Goal: Check status: Check status

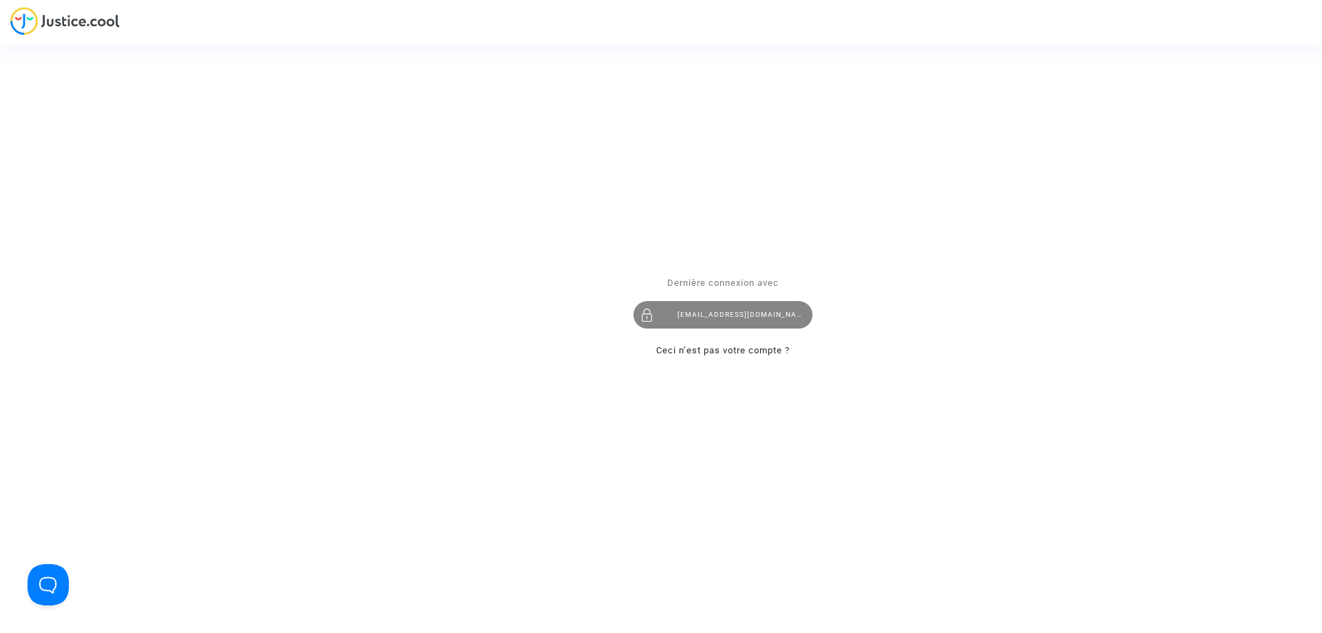
click at [784, 312] on div "[EMAIL_ADDRESS][DOMAIN_NAME]" at bounding box center [723, 315] width 179 height 28
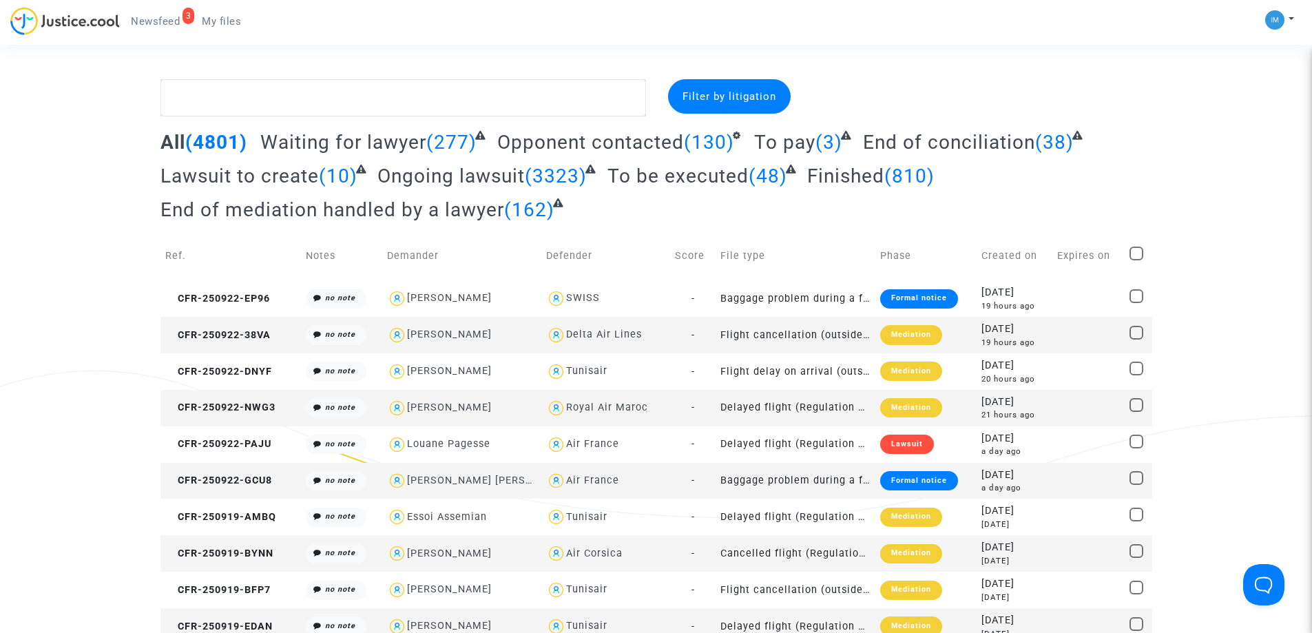
click at [682, 176] on span "To be executed" at bounding box center [677, 176] width 141 height 23
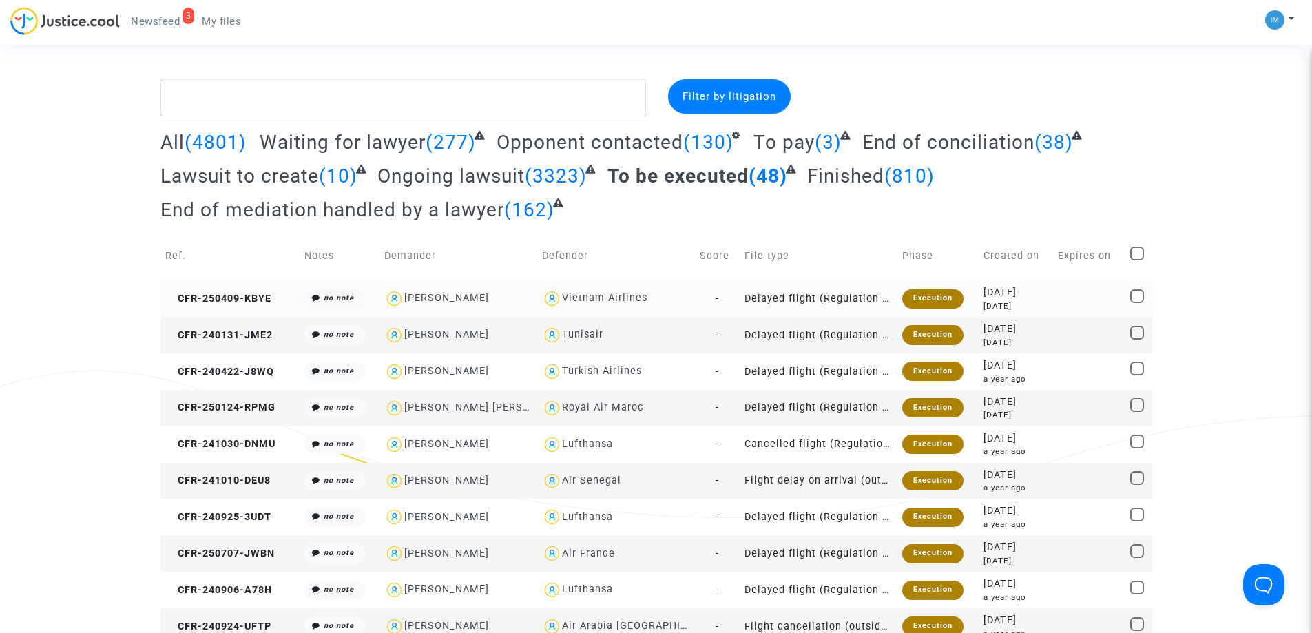
click at [917, 300] on div "Execution" at bounding box center [932, 298] width 61 height 19
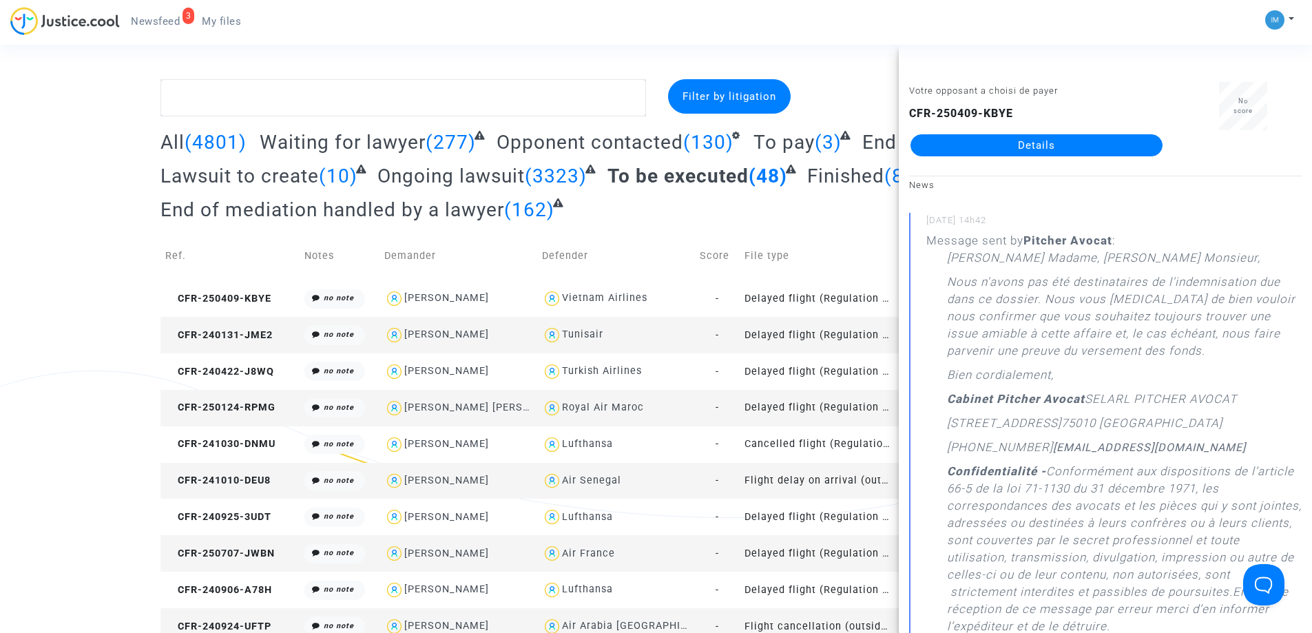
click at [845, 343] on td "Delayed flight (Regulation EC 261/2004)" at bounding box center [819, 335] width 158 height 36
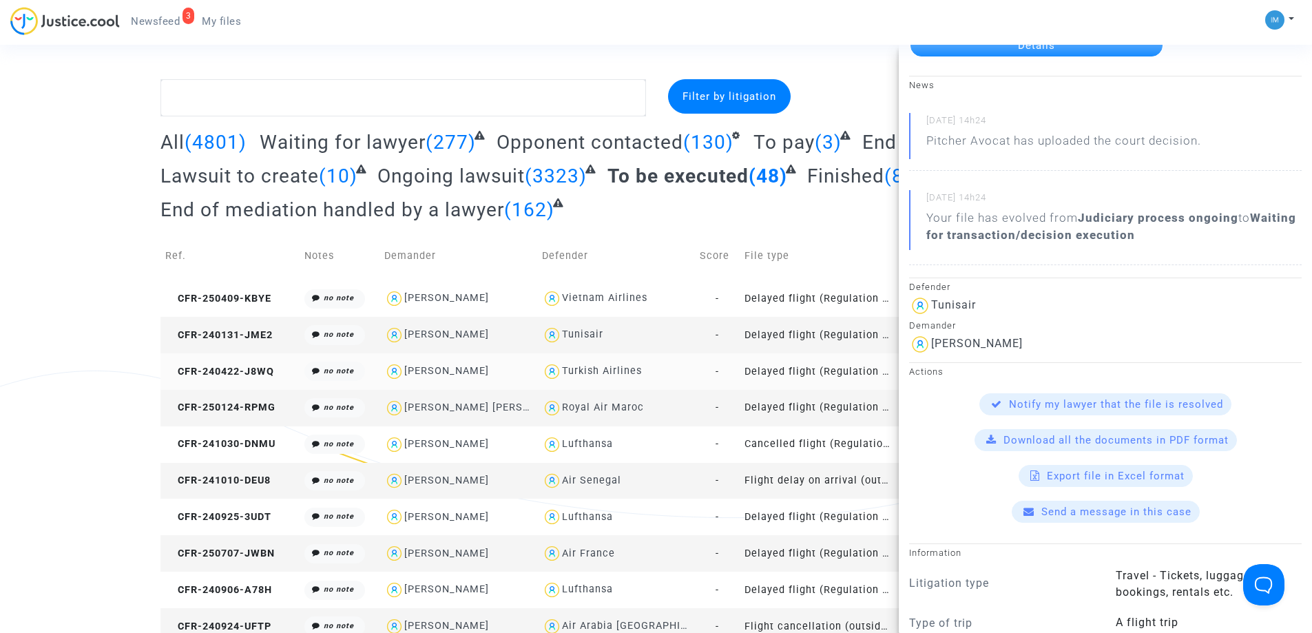
scroll to position [138, 0]
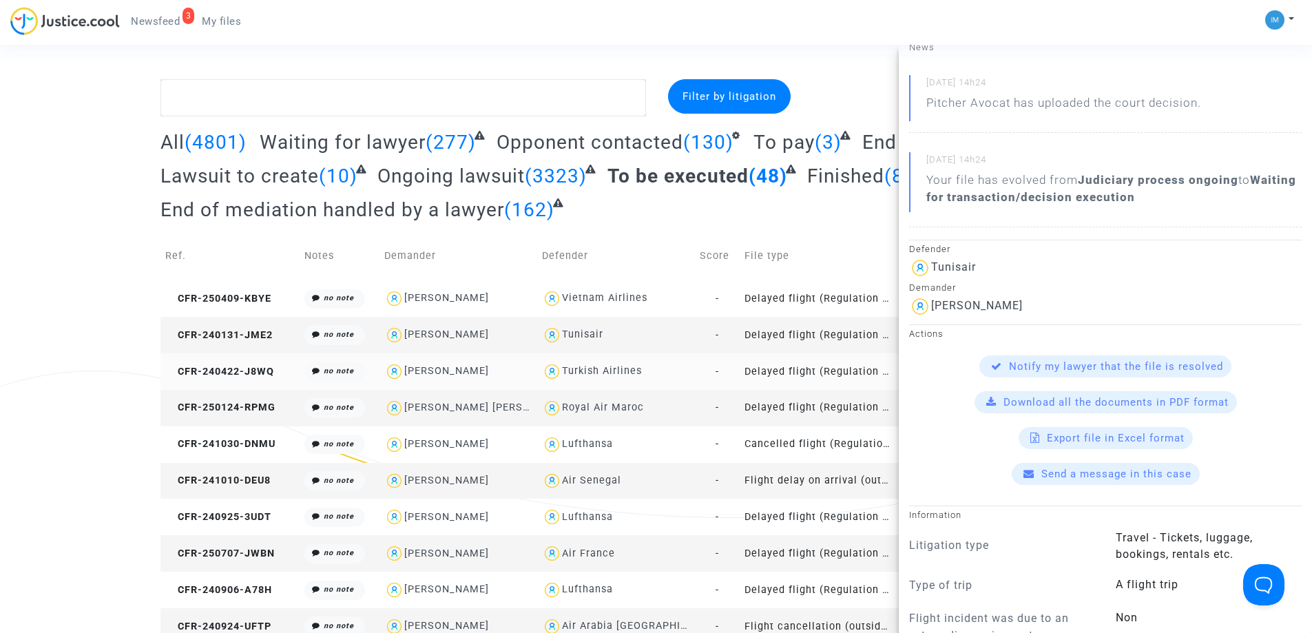
click at [851, 373] on td "Delayed flight (Regulation EC 261/2004)" at bounding box center [819, 371] width 158 height 36
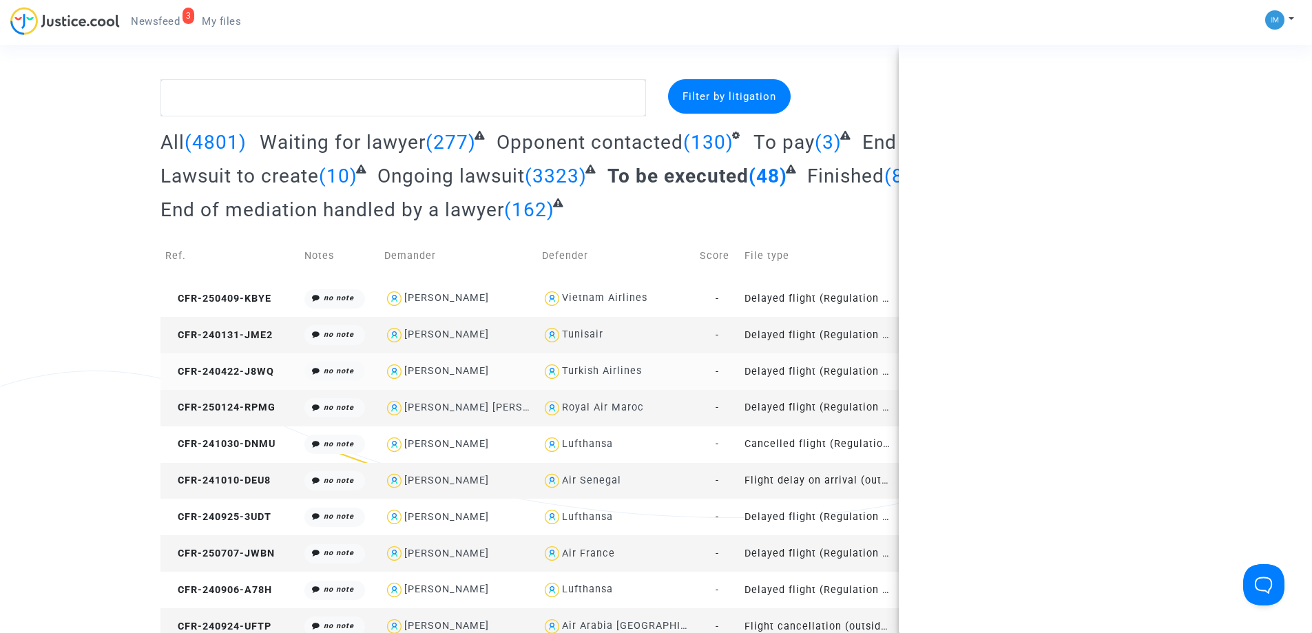
scroll to position [0, 0]
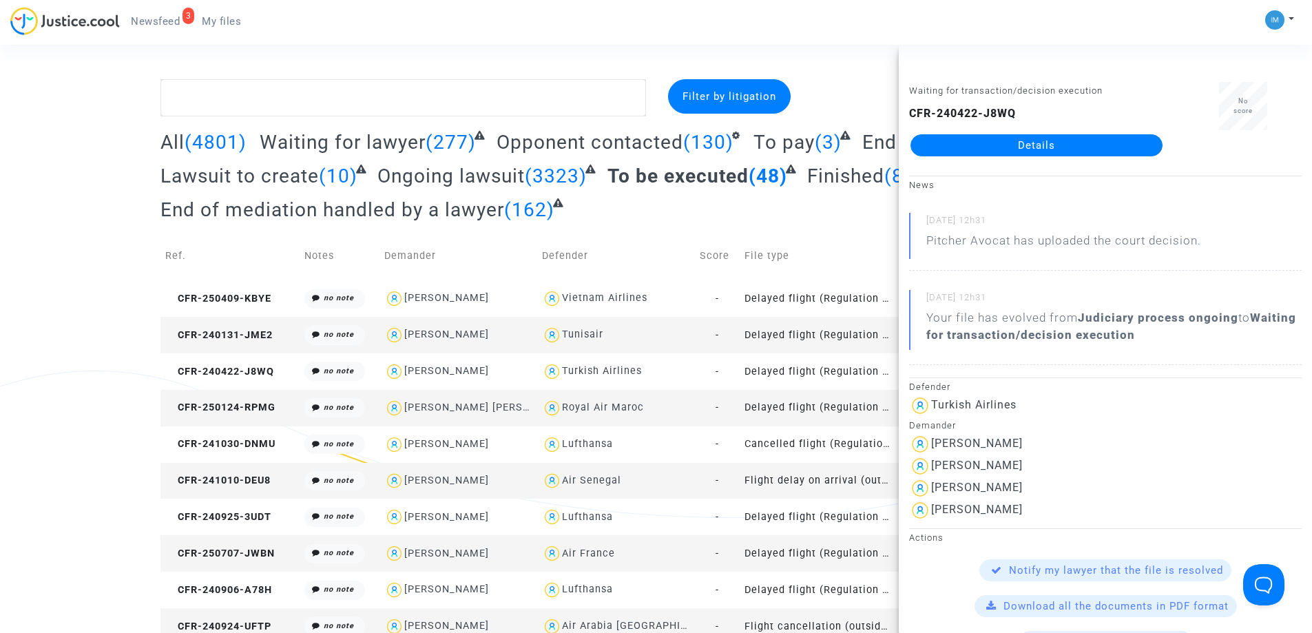
click at [849, 337] on td "Delayed flight (Regulation EC 261/2004)" at bounding box center [819, 335] width 158 height 36
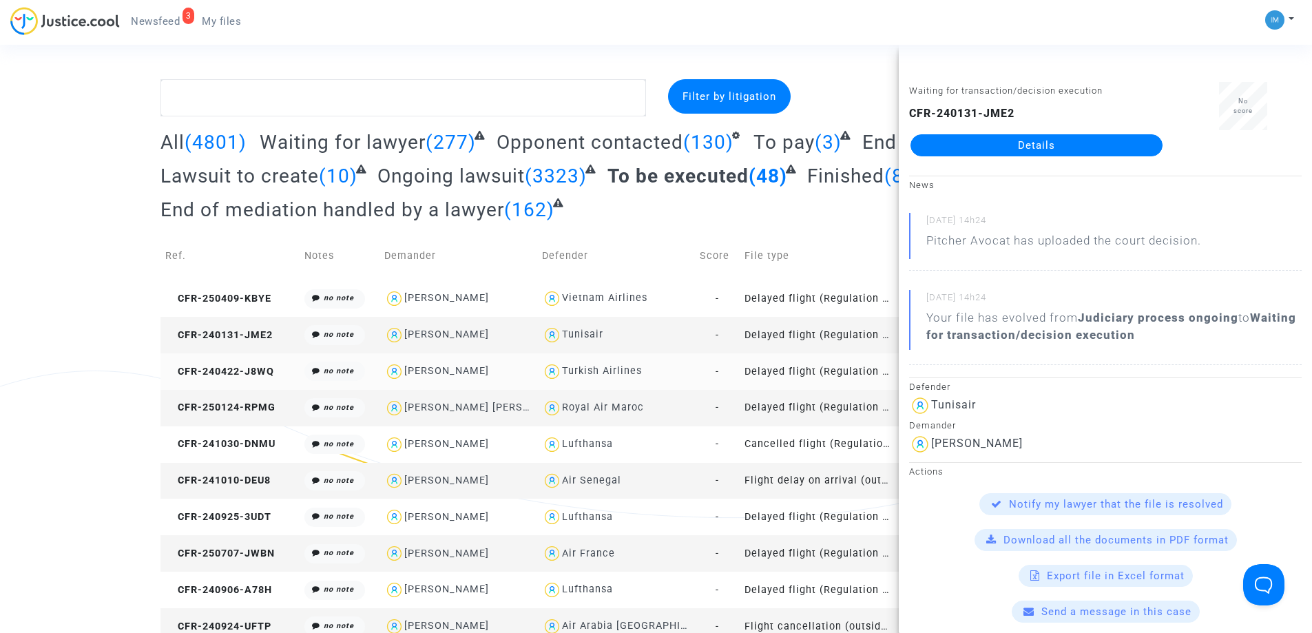
click at [853, 374] on td "Delayed flight (Regulation EC 261/2004)" at bounding box center [819, 371] width 158 height 36
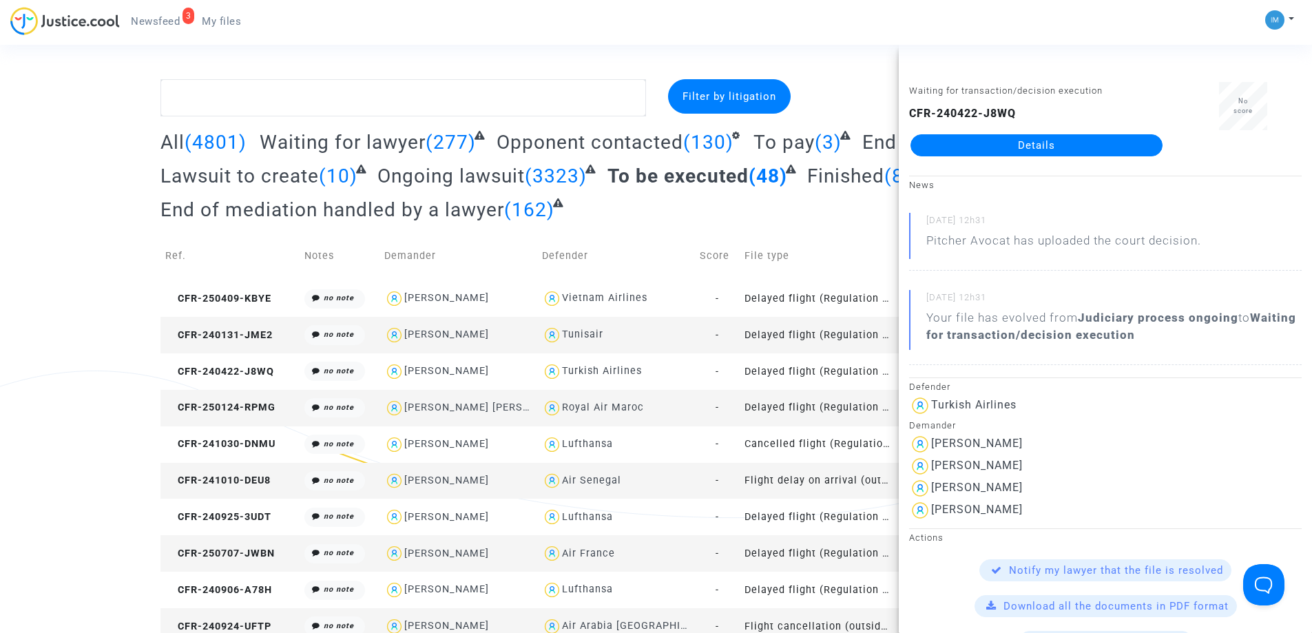
click at [842, 403] on td "Delayed flight (Regulation EC 261/2004)" at bounding box center [819, 408] width 158 height 36
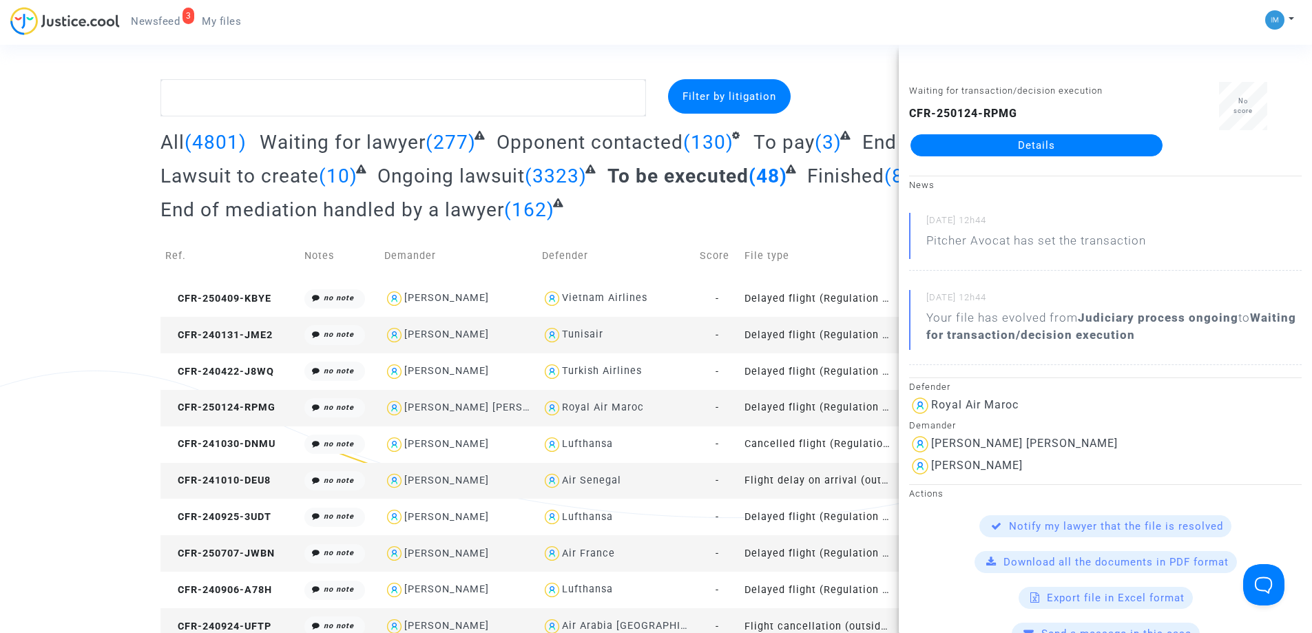
click at [842, 408] on td "Delayed flight (Regulation EC 261/2004)" at bounding box center [819, 408] width 158 height 36
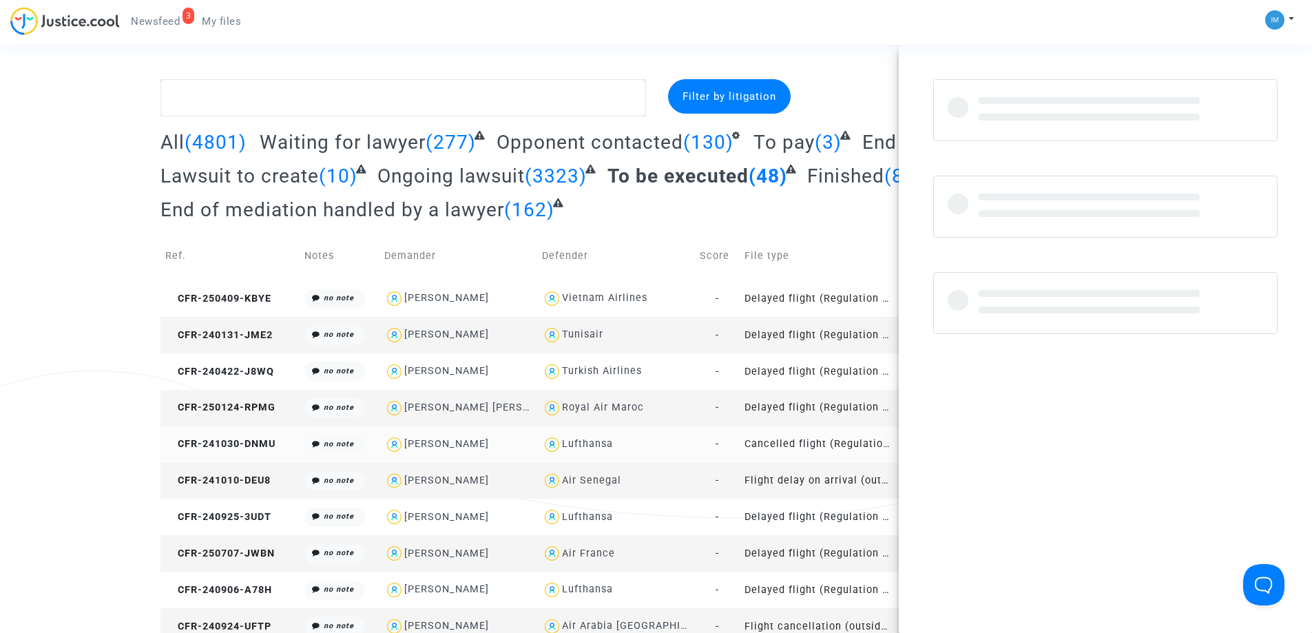
click at [824, 446] on td "Cancelled flight (Regulation EC 261/2004)" at bounding box center [819, 444] width 158 height 36
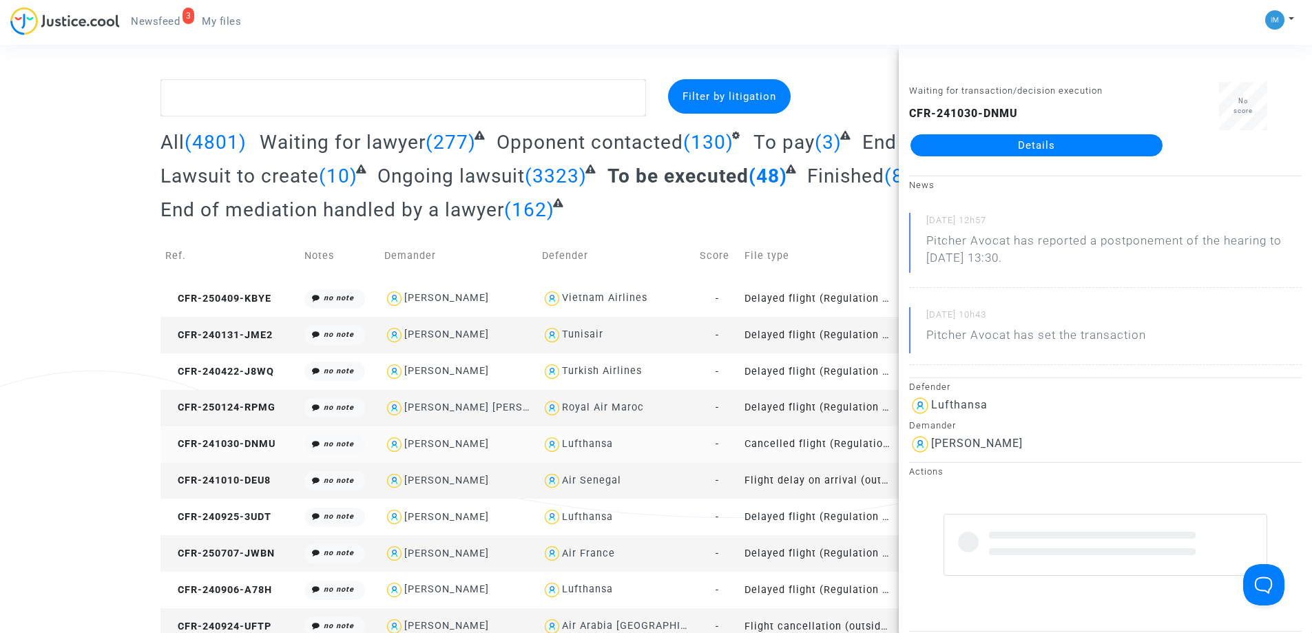
click at [803, 447] on td "Cancelled flight (Regulation EC 261/2004)" at bounding box center [819, 444] width 158 height 36
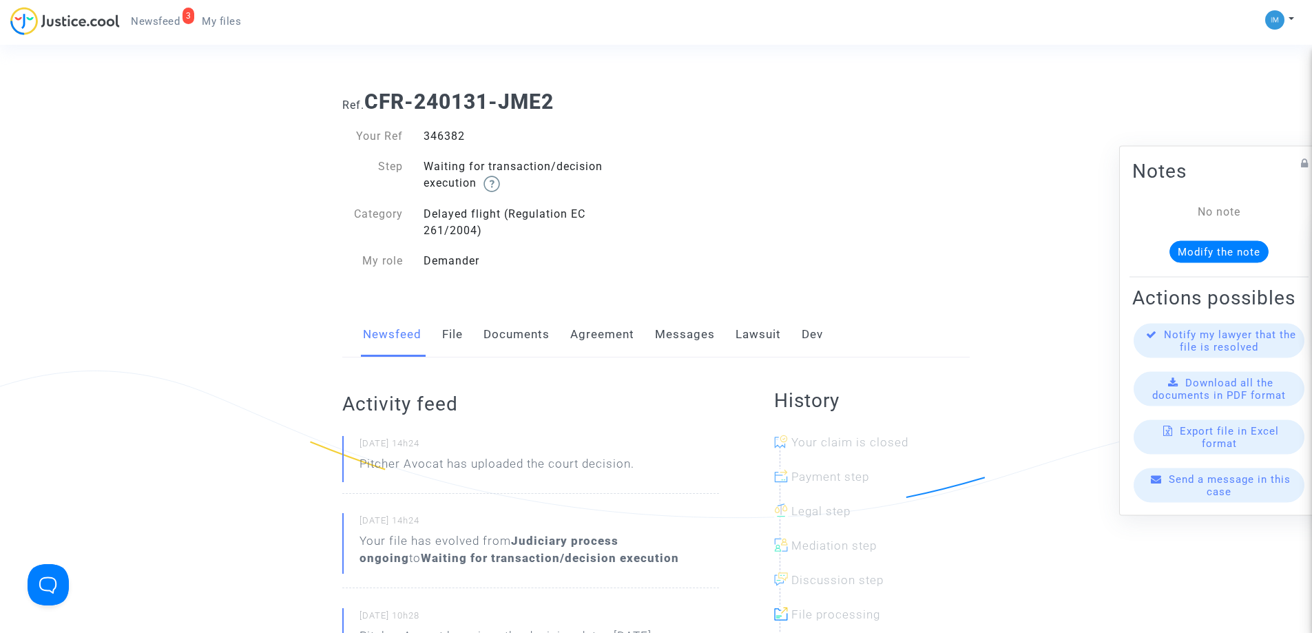
click at [744, 338] on link "Lawsuit" at bounding box center [757, 334] width 45 height 45
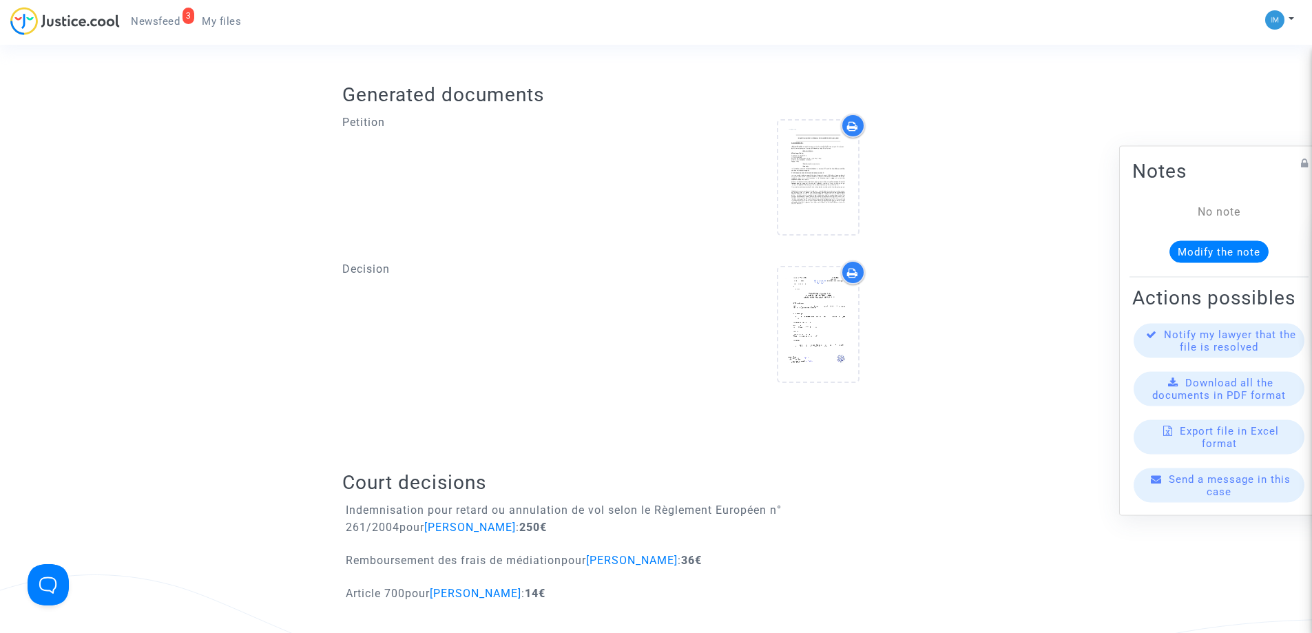
scroll to position [755, 0]
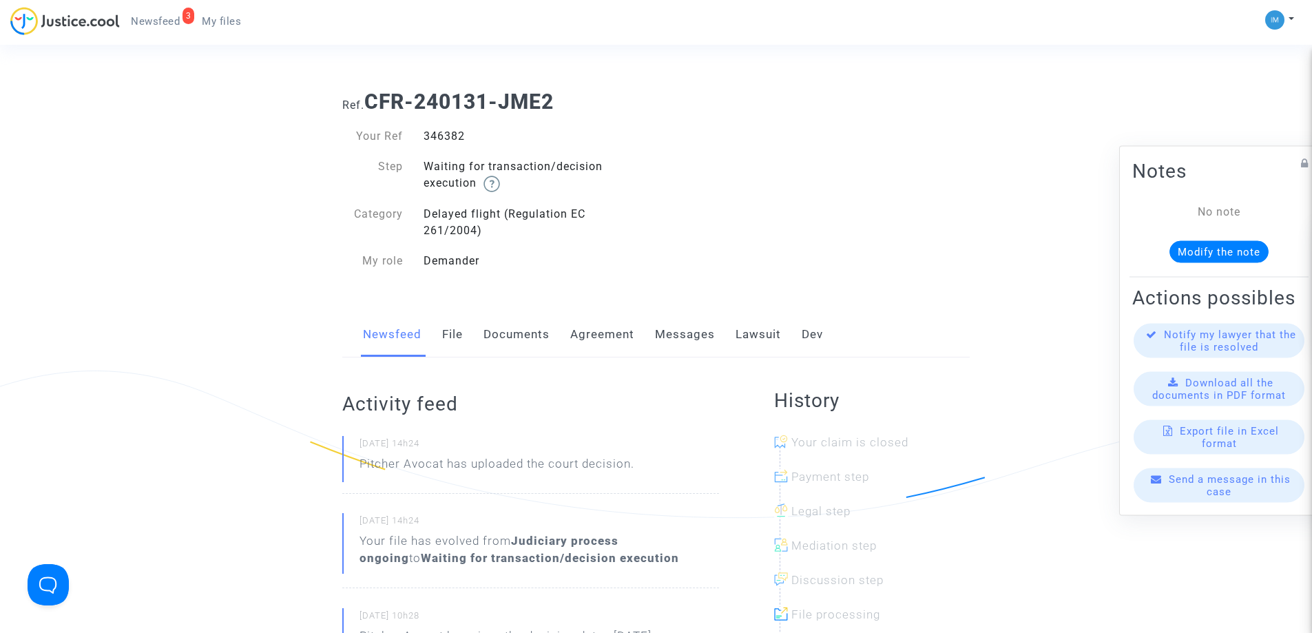
click at [764, 340] on link "Lawsuit" at bounding box center [757, 334] width 45 height 45
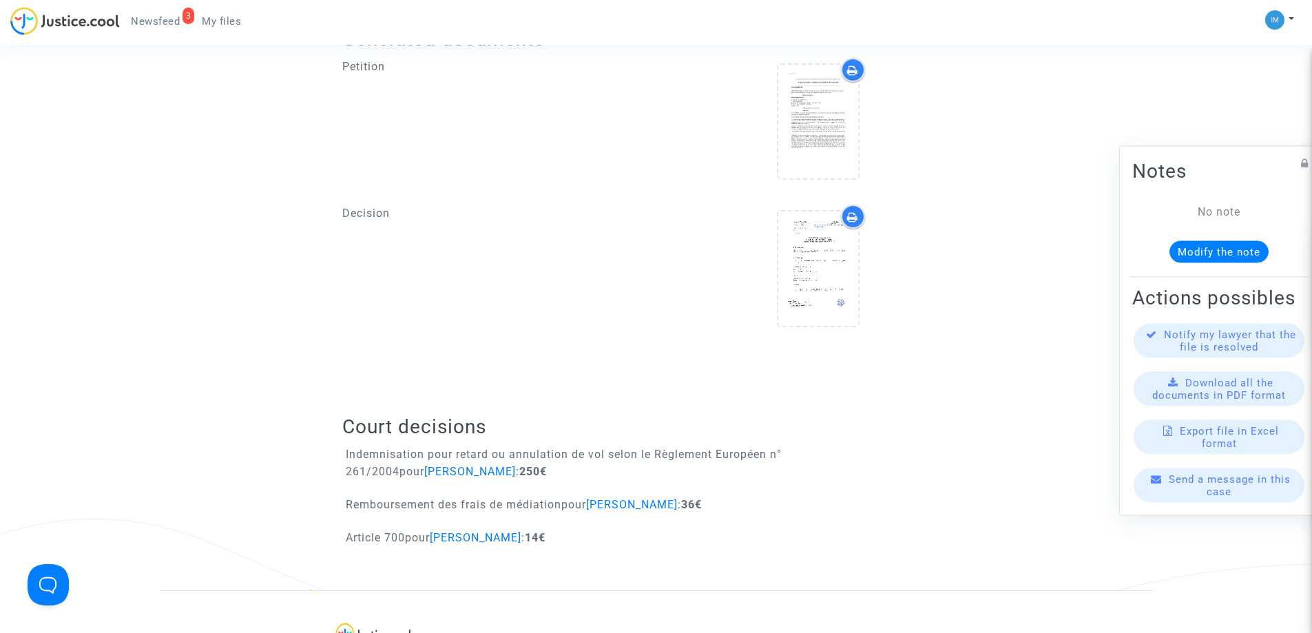
scroll to position [624, 0]
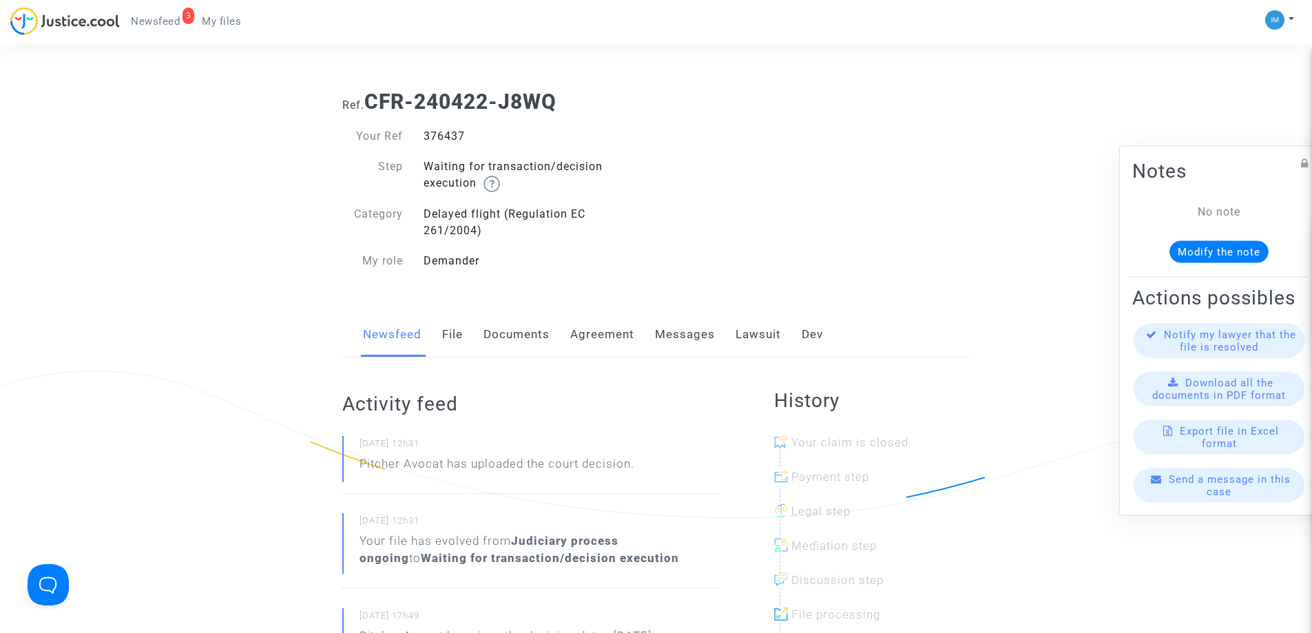
click at [747, 333] on link "Lawsuit" at bounding box center [757, 334] width 45 height 45
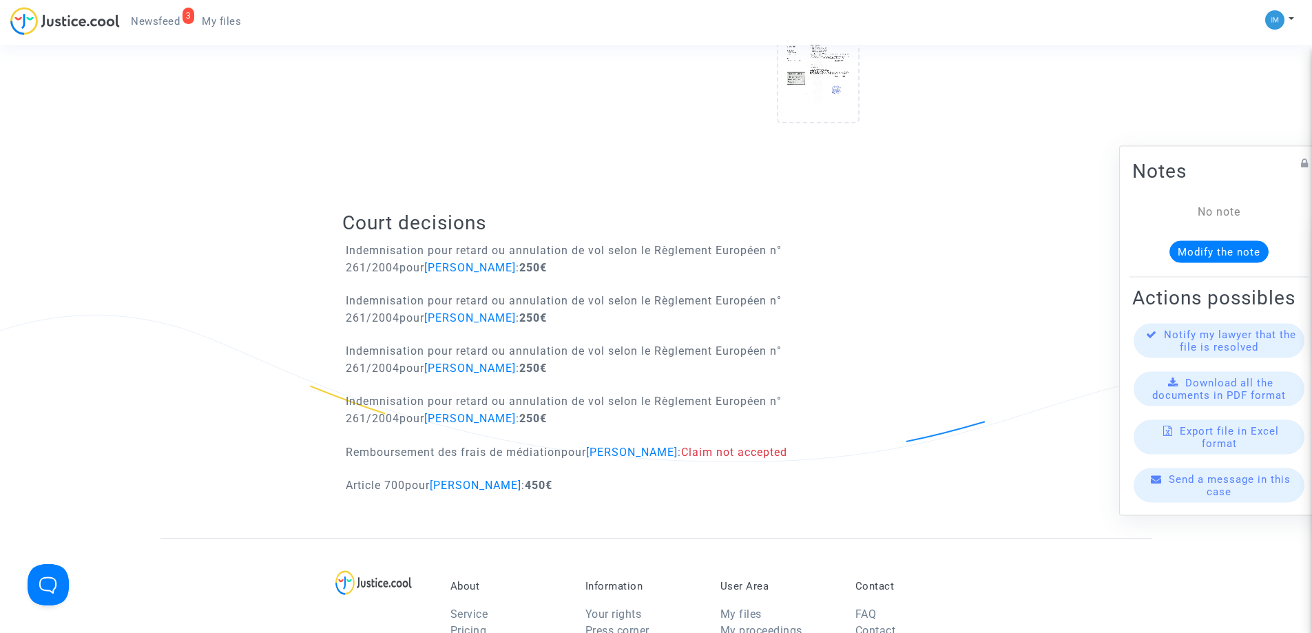
scroll to position [792, 0]
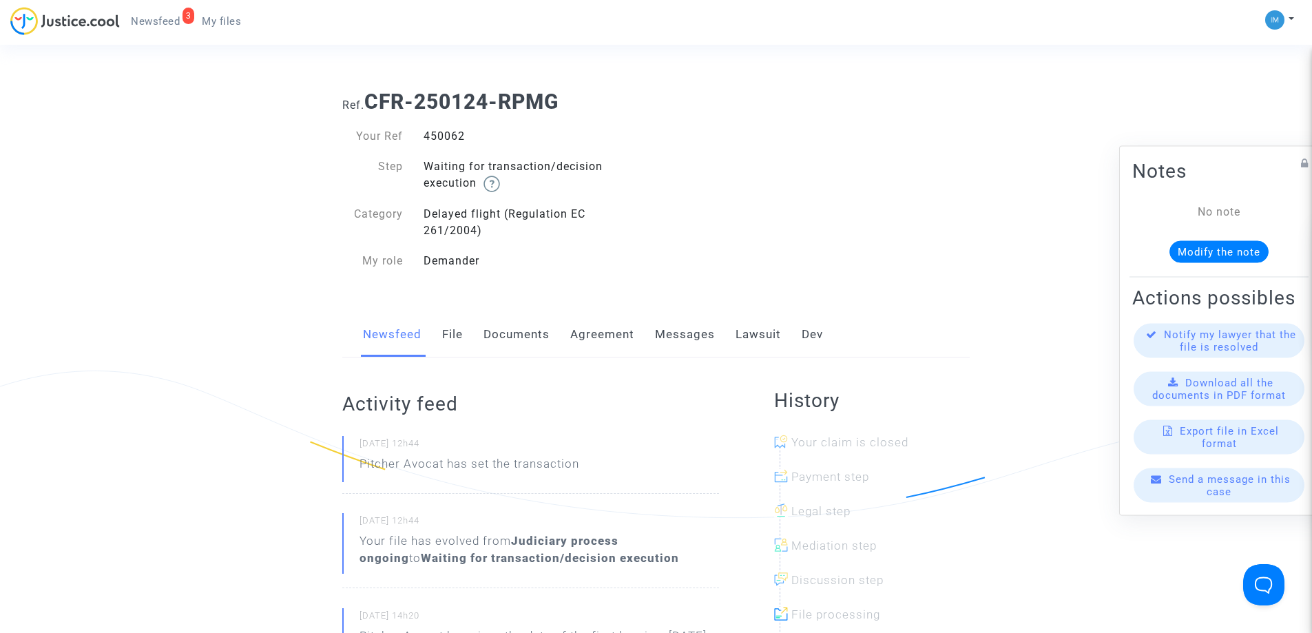
click at [771, 335] on link "Lawsuit" at bounding box center [757, 334] width 45 height 45
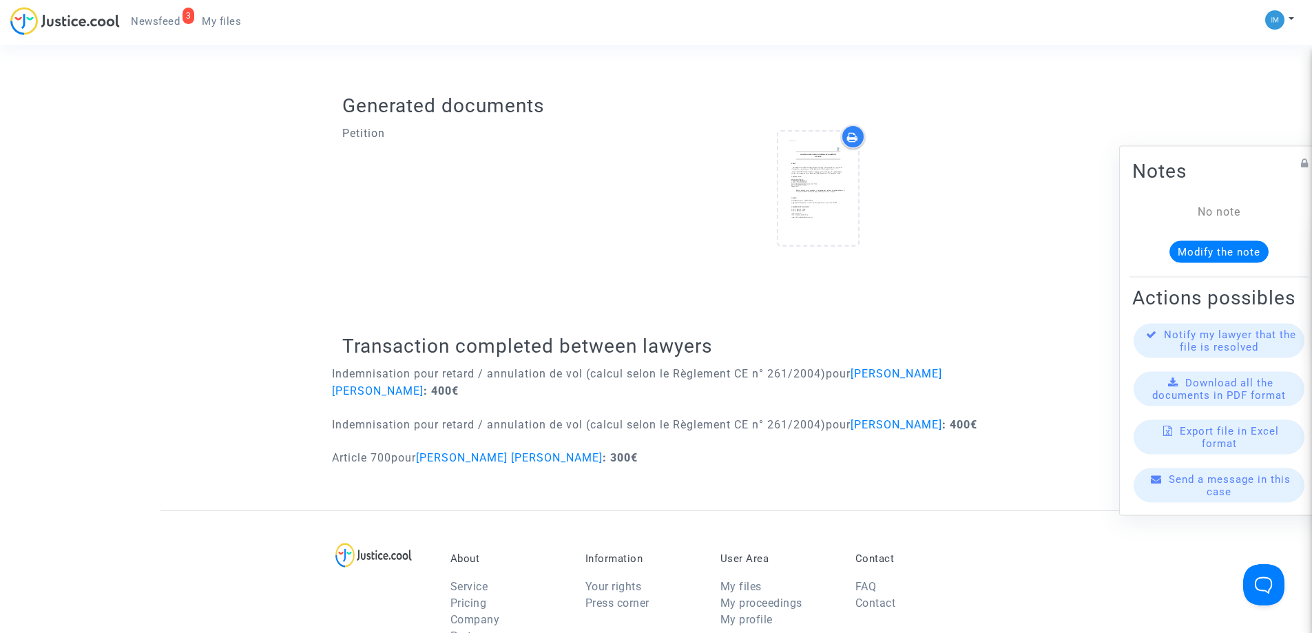
scroll to position [488, 0]
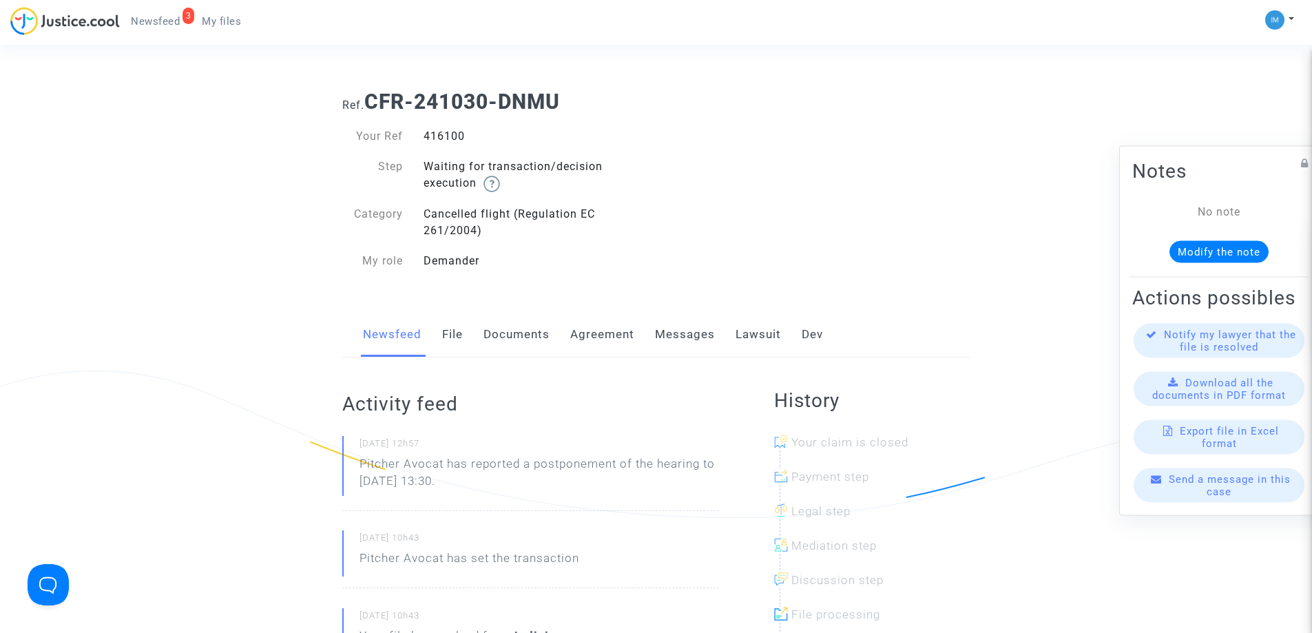
click at [772, 331] on link "Lawsuit" at bounding box center [757, 334] width 45 height 45
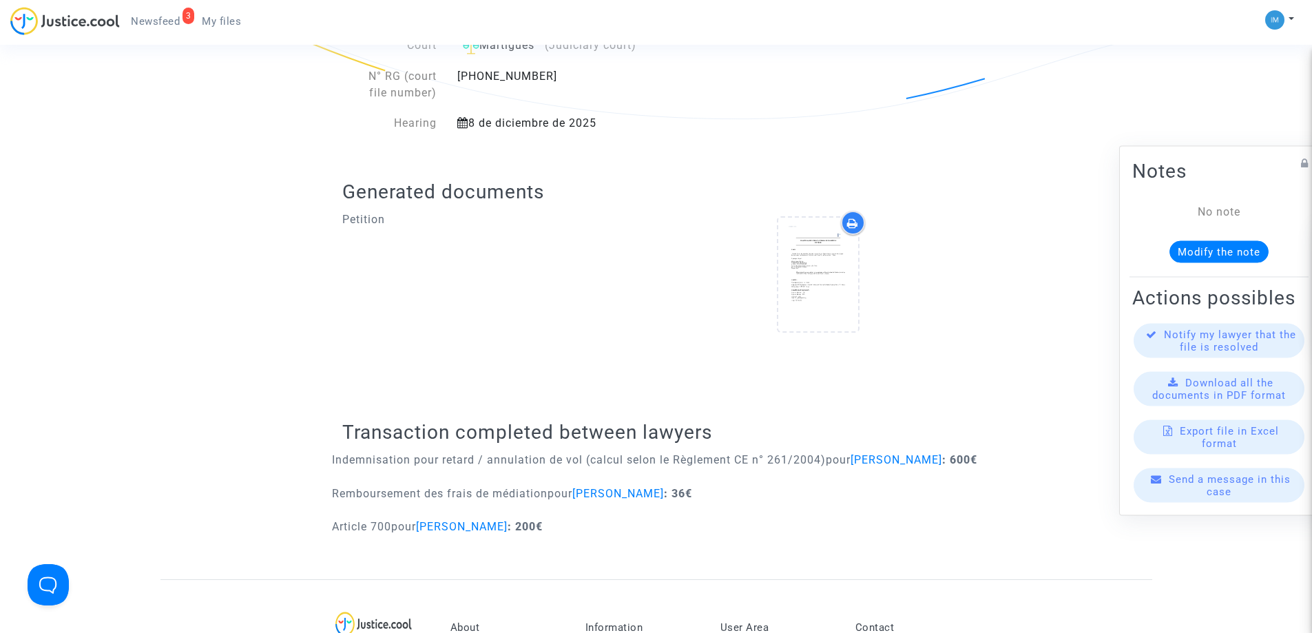
scroll to position [437, 0]
